Goal: Task Accomplishment & Management: Complete application form

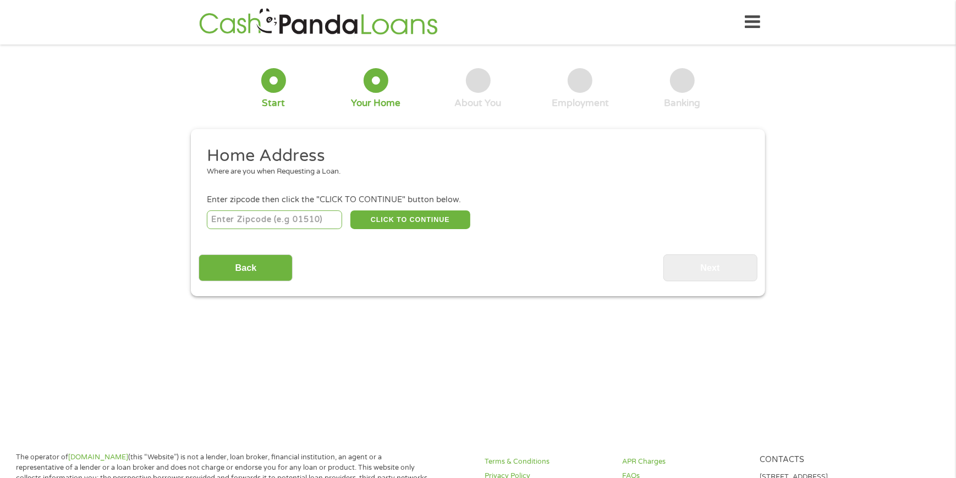
click at [297, 211] on input "number" at bounding box center [275, 220] width 136 height 19
type input "32216"
click at [399, 208] on div "32216 CLICK TO CONTINUE Please recheck your Zipcode, it seems to be Incorrect" at bounding box center [478, 219] width 542 height 23
drag, startPoint x: 399, startPoint y: 208, endPoint x: 402, endPoint y: 217, distance: 9.6
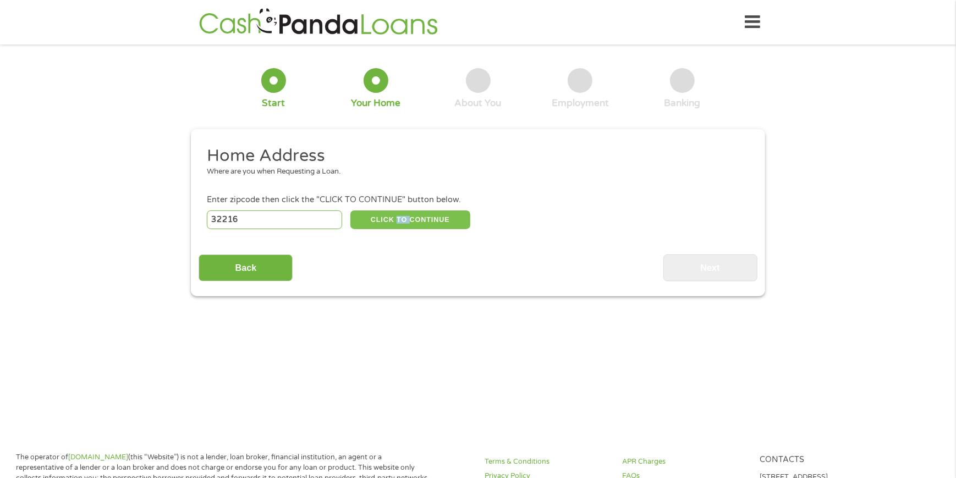
click at [402, 217] on button "CLICK TO CONTINUE" at bounding box center [410, 220] width 120 height 19
type input "32216"
type input "[GEOGRAPHIC_DATA]"
select select "[US_STATE]"
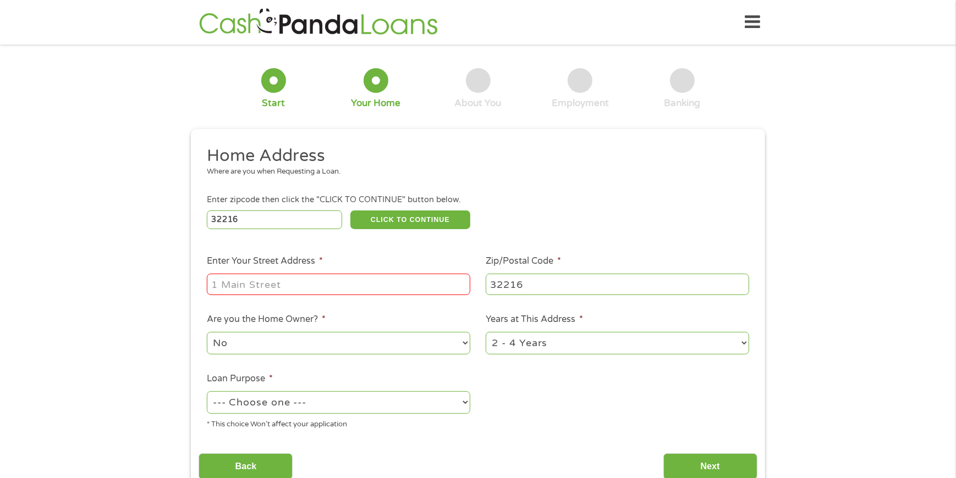
click at [332, 284] on input "Enter Your Street Address *" at bounding box center [338, 284] width 263 height 21
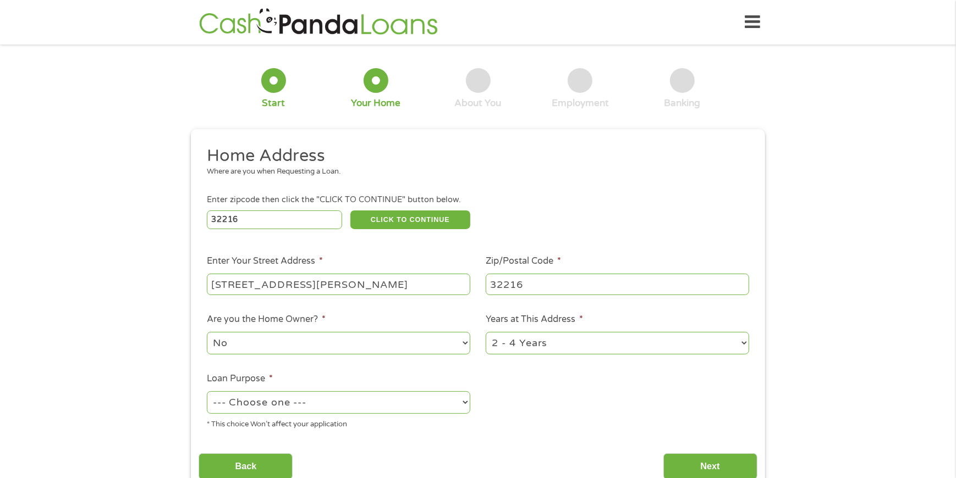
type input "[STREET_ADDRESS][PERSON_NAME]"
select select "yes"
click at [375, 398] on select "--- Choose one --- Pay Bills Debt Consolidation Home Improvement Major Purchase…" at bounding box center [338, 402] width 263 height 23
select select "other"
click at [207, 391] on select "--- Choose one --- Pay Bills Debt Consolidation Home Improvement Major Purchase…" at bounding box center [338, 402] width 263 height 23
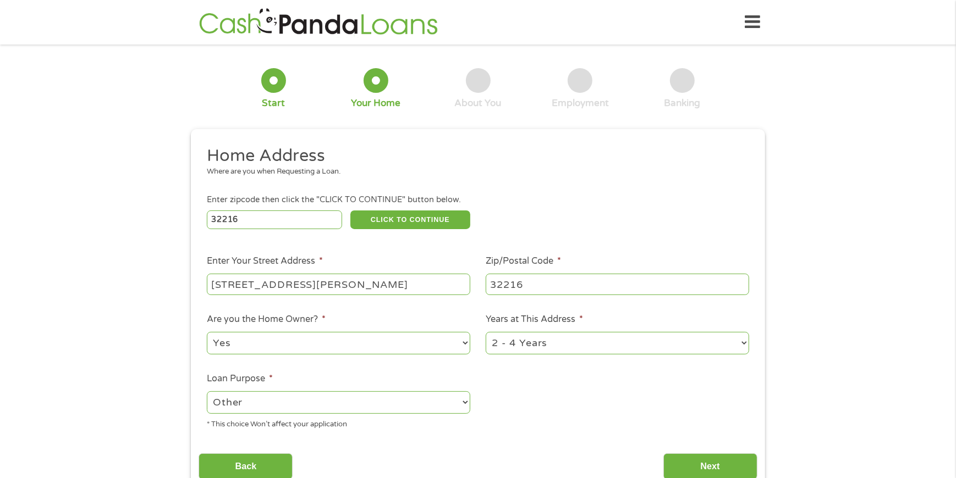
click at [702, 452] on div "Back Next" at bounding box center [477, 462] width 558 height 35
click at [699, 463] on input "Next" at bounding box center [710, 467] width 94 height 27
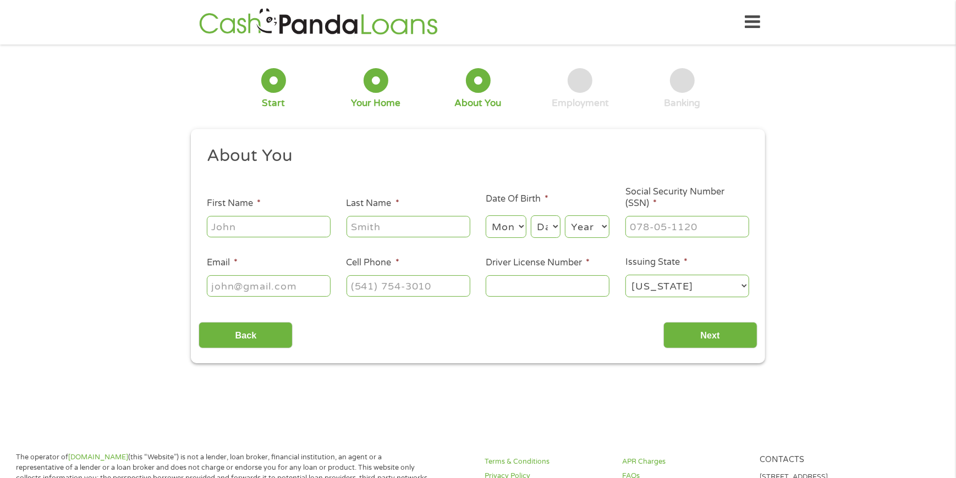
click at [316, 214] on div at bounding box center [269, 226] width 124 height 25
click at [303, 234] on input "First Name *" at bounding box center [269, 226] width 124 height 21
type input "[PERSON_NAME]"
type input "cook"
select select "12"
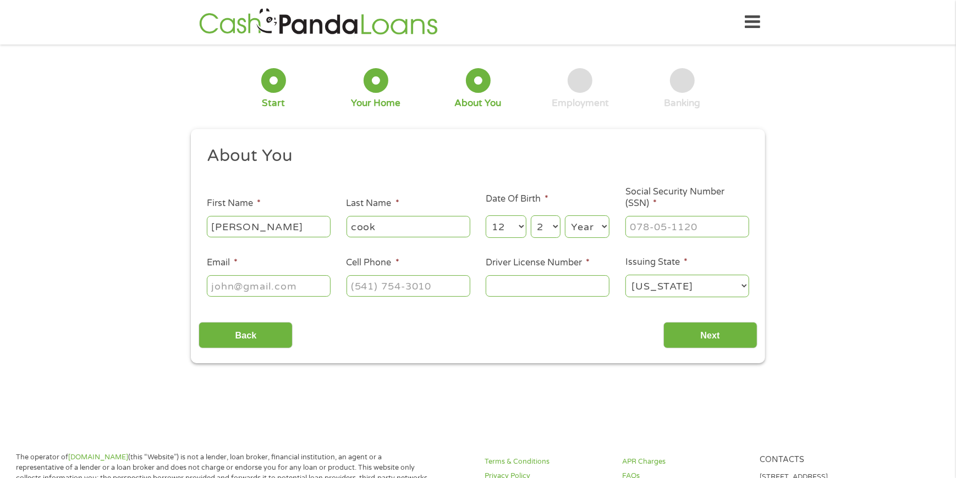
select select "29"
select select "1995"
click at [678, 230] on input "___-__-____" at bounding box center [687, 226] width 124 height 21
type input "227-75-5464"
click at [263, 289] on input "Email *" at bounding box center [269, 285] width 124 height 21
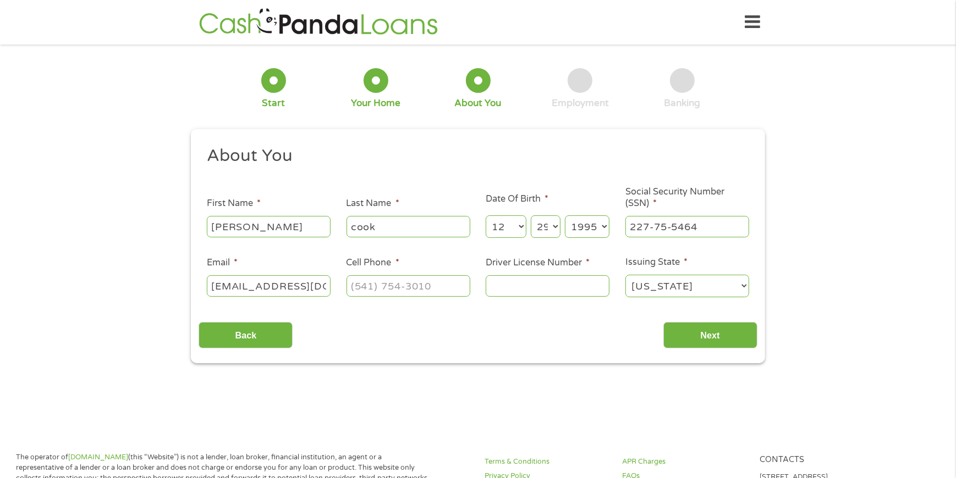
scroll to position [0, 3]
type input "[EMAIL_ADDRESS][DOMAIN_NAME]"
type input "[PHONE_NUMBER]"
click at [263, 289] on input "[EMAIL_ADDRESS][DOMAIN_NAME]" at bounding box center [269, 285] width 124 height 21
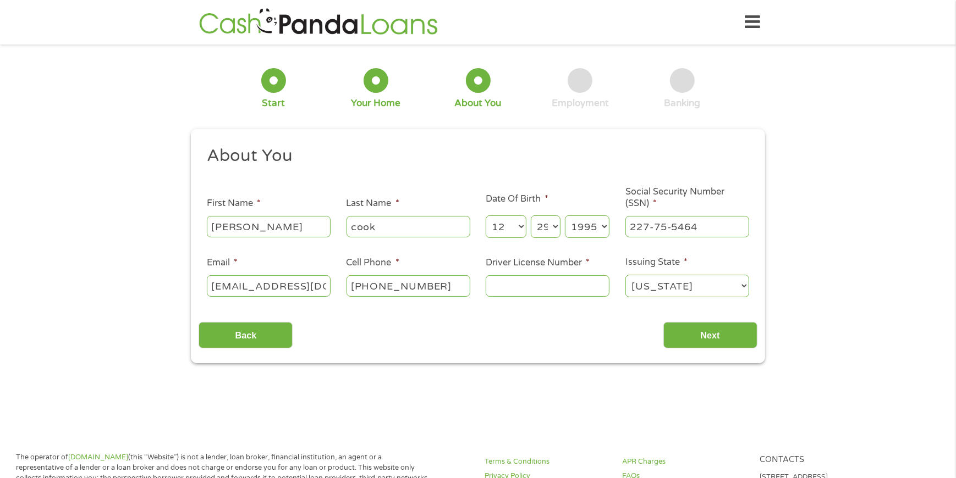
scroll to position [0, 14]
click at [550, 281] on input "Driver License Number *" at bounding box center [547, 285] width 124 height 21
type input "C200332959690"
click at [700, 327] on input "Next" at bounding box center [710, 335] width 94 height 27
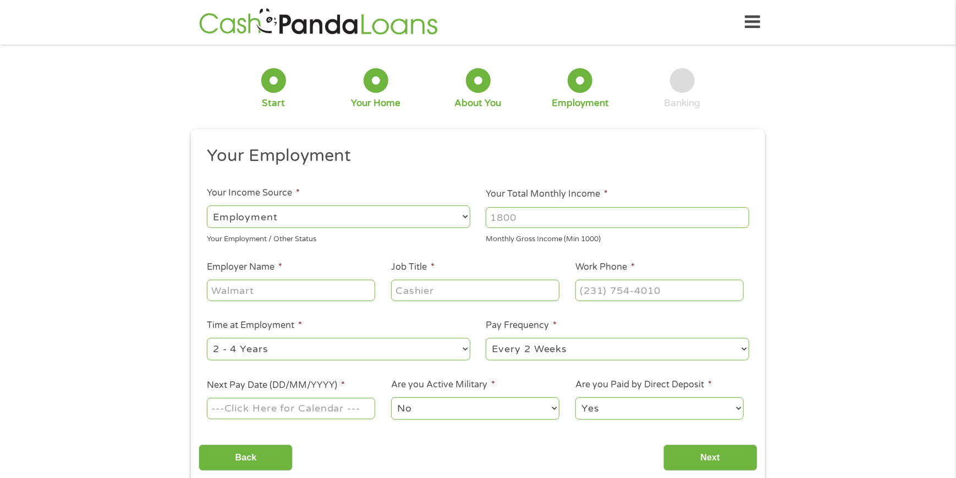
scroll to position [4, 4]
click at [588, 226] on input "Your Total Monthly Income *" at bounding box center [616, 217] width 263 height 21
type input "4900"
click at [347, 295] on input "Employer Name *" at bounding box center [291, 290] width 168 height 21
type input "[DEMOGRAPHIC_DATA] Brothers"
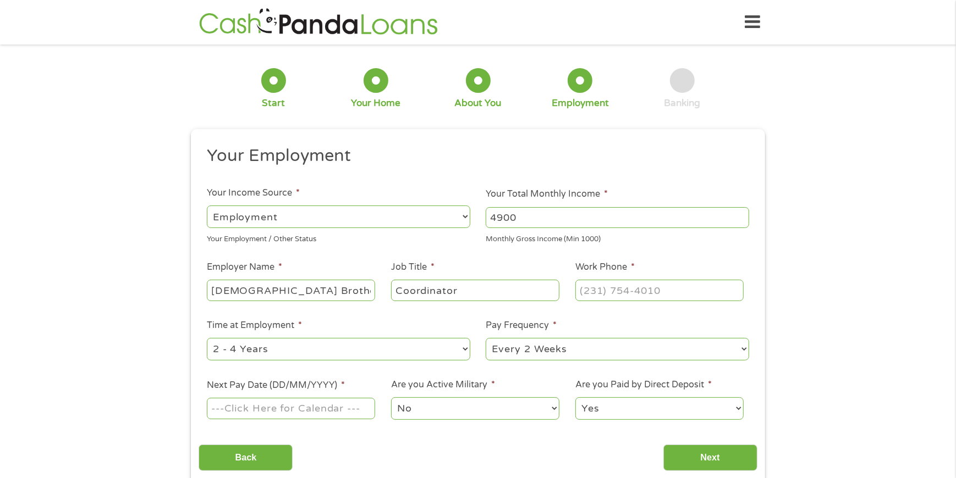
type input "Coordinator"
type input "[PHONE_NUMBER]"
click at [400, 345] on select "--- Choose one --- 1 Year or less 1 - 2 Years 2 - 4 Years Over 4 Years" at bounding box center [338, 349] width 263 height 23
select select "60months"
click at [207, 338] on select "--- Choose one --- 1 Year or less 1 - 2 Years 2 - 4 Years Over 4 Years" at bounding box center [338, 349] width 263 height 23
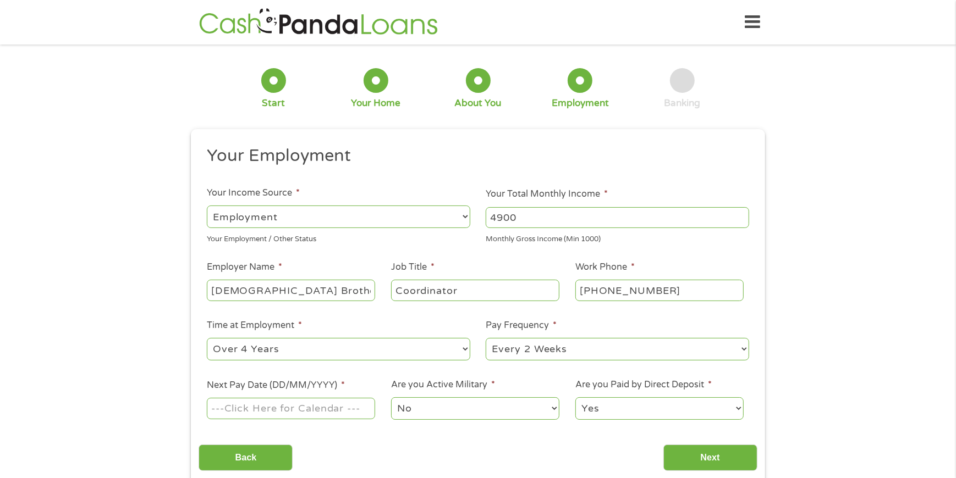
click at [468, 439] on div "Back Next" at bounding box center [477, 454] width 558 height 35
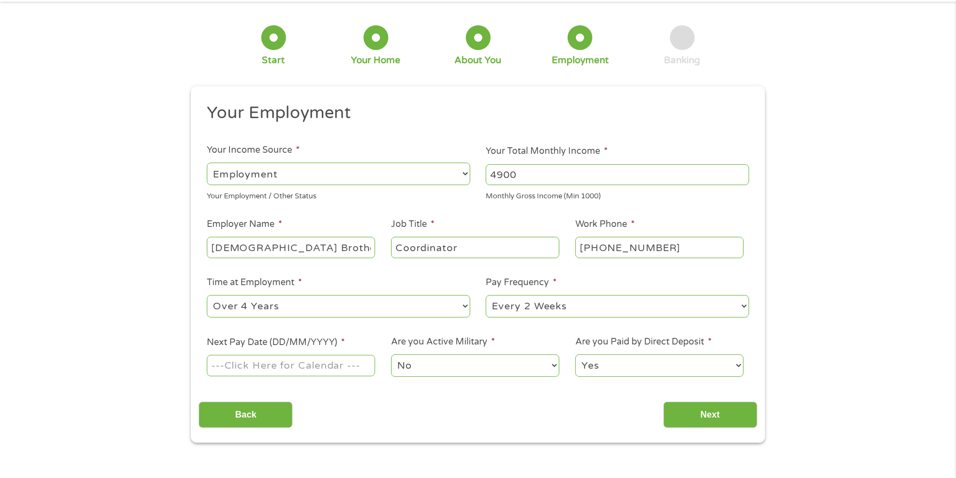
scroll to position [61, 0]
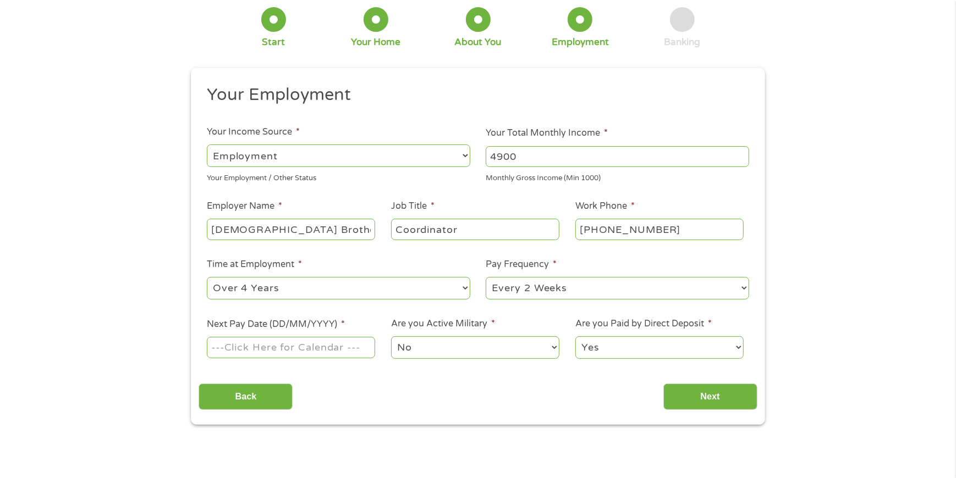
click at [545, 284] on select "--- Choose one --- Every 2 Weeks Every Week Monthly Semi-Monthly" at bounding box center [616, 288] width 263 height 23
select select "weekly"
click at [485, 277] on select "--- Choose one --- Every 2 Weeks Every Week Monthly Semi-Monthly" at bounding box center [616, 288] width 263 height 23
click at [319, 351] on input "Next Pay Date (DD/MM/YYYY) *" at bounding box center [291, 347] width 168 height 21
type input "[DATE]"
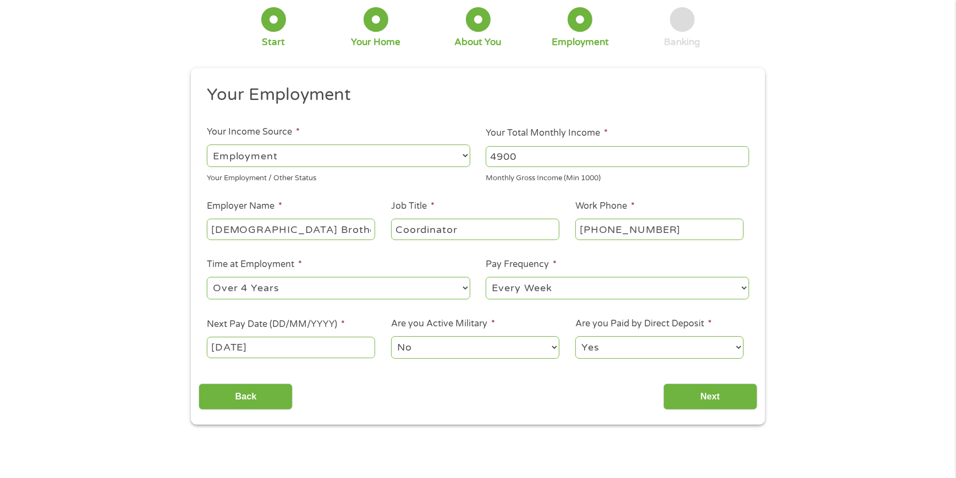
click at [461, 342] on select "No Yes" at bounding box center [475, 347] width 168 height 23
click at [725, 392] on input "Next" at bounding box center [710, 397] width 94 height 27
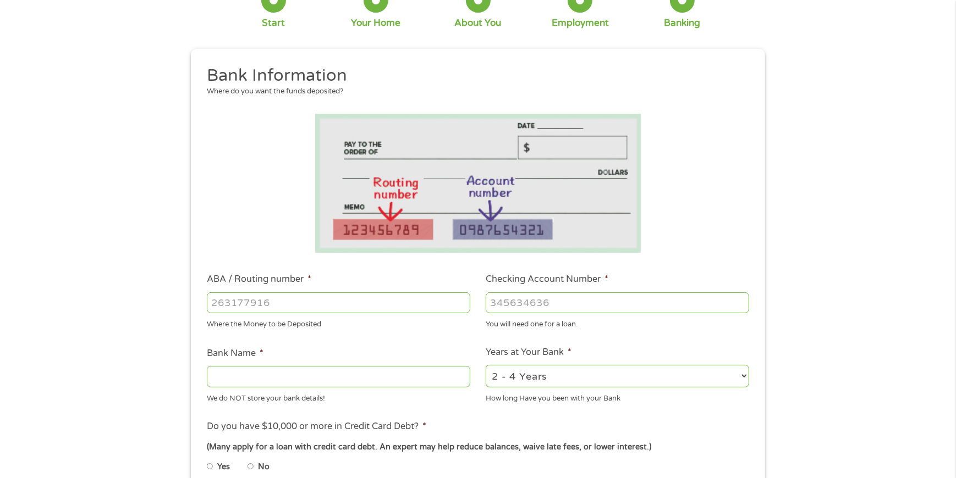
scroll to position [183, 0]
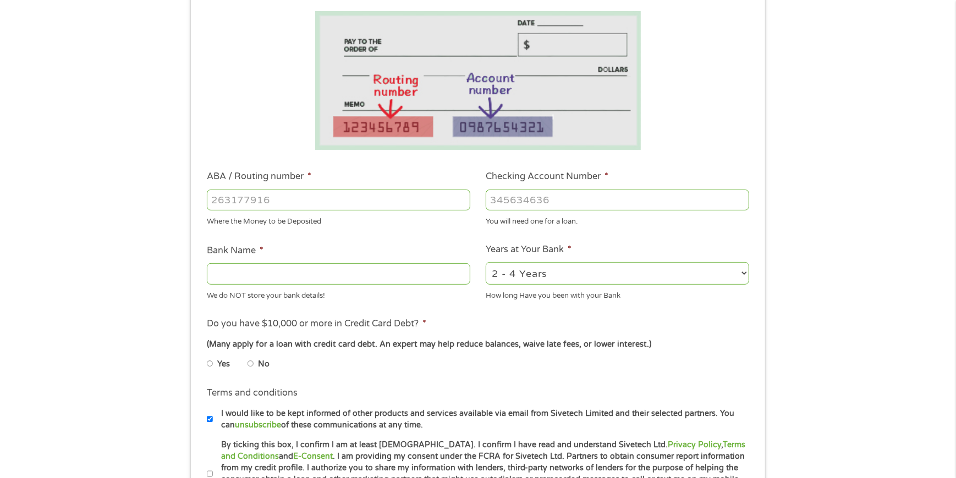
click at [365, 201] on input "ABA / Routing number *" at bounding box center [338, 200] width 263 height 21
type input "067014822"
type input "TD BANK NA"
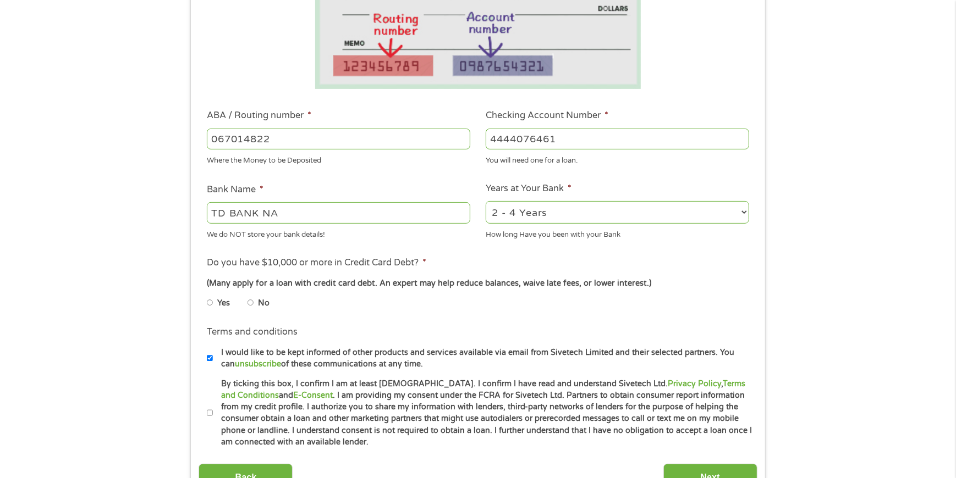
type input "4444076461"
click at [256, 302] on li "No" at bounding box center [267, 302] width 40 height 21
click at [246, 304] on li "Yes" at bounding box center [227, 302] width 41 height 21
click at [250, 305] on input "No" at bounding box center [250, 303] width 7 height 18
radio input "true"
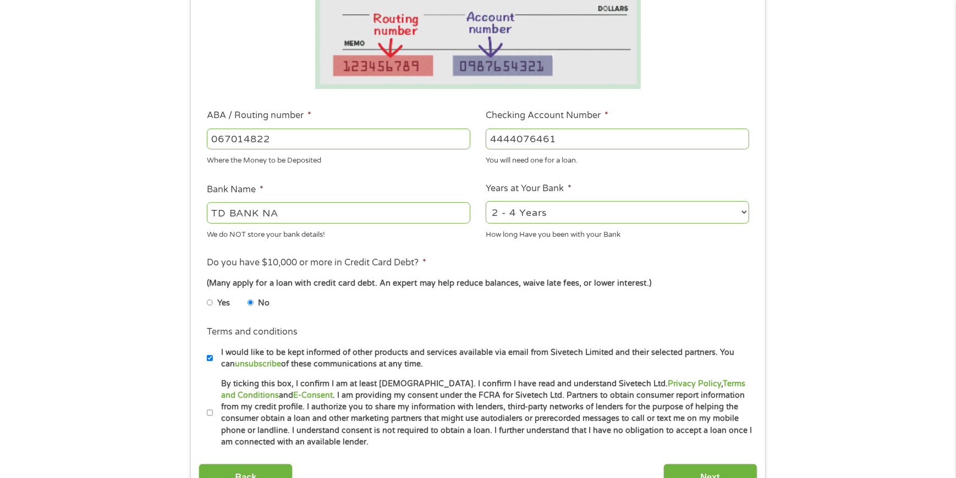
click at [207, 410] on input "By ticking this box, I confirm I am at least [DEMOGRAPHIC_DATA]. I confirm I ha…" at bounding box center [210, 414] width 7 height 18
checkbox input "true"
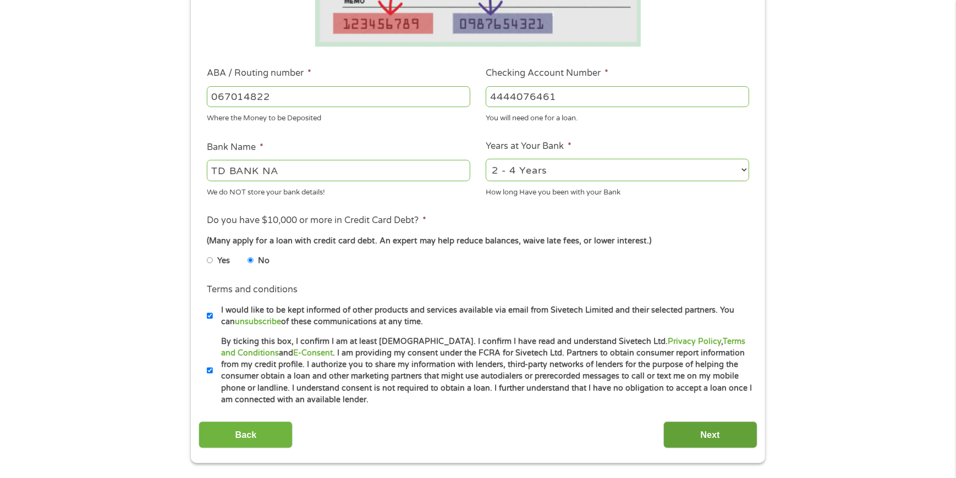
scroll to position [305, 0]
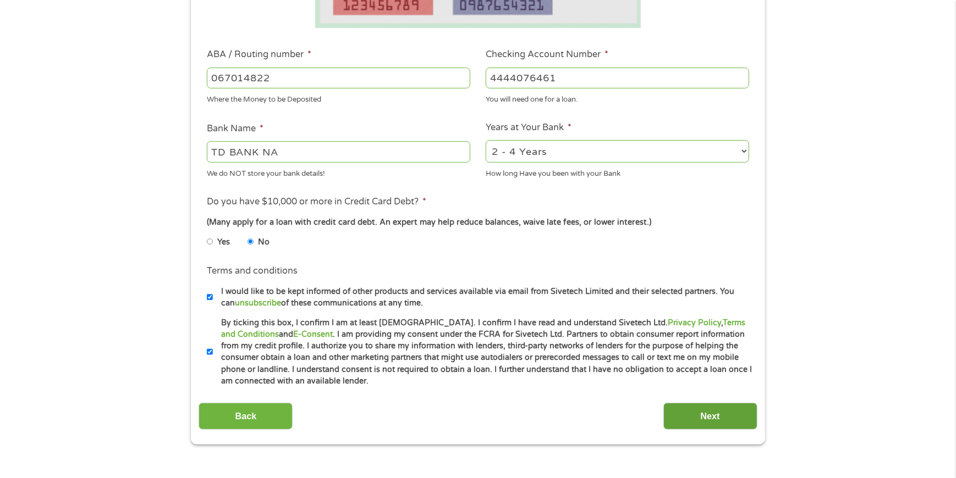
click at [732, 406] on input "Next" at bounding box center [710, 416] width 94 height 27
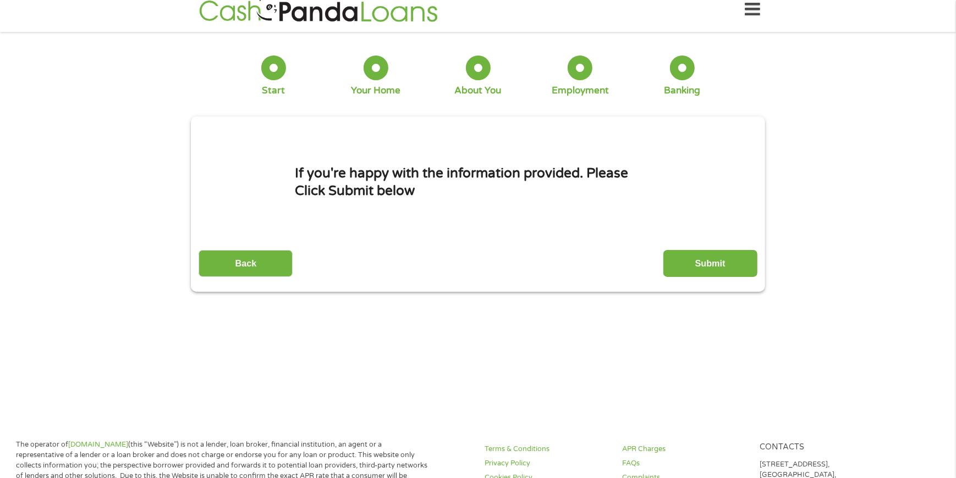
scroll to position [0, 0]
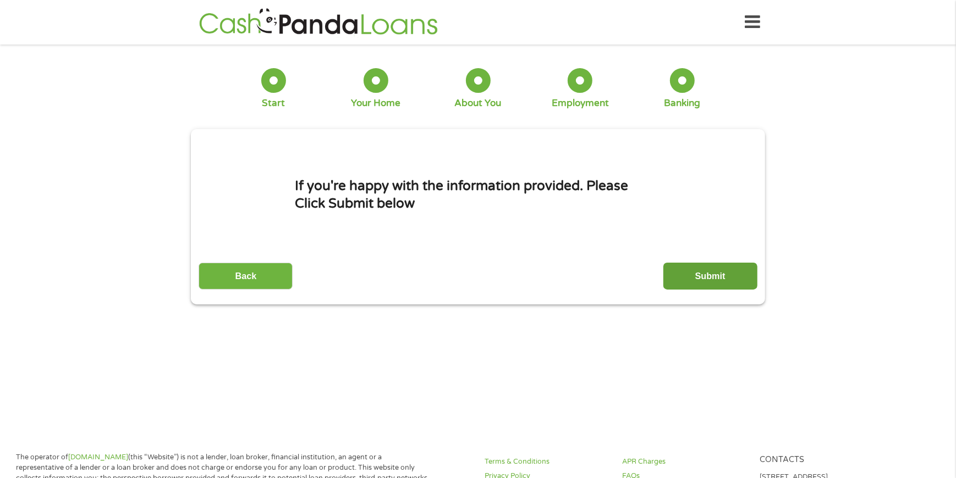
click at [708, 273] on input "Submit" at bounding box center [710, 276] width 94 height 27
